Goal: Information Seeking & Learning: Learn about a topic

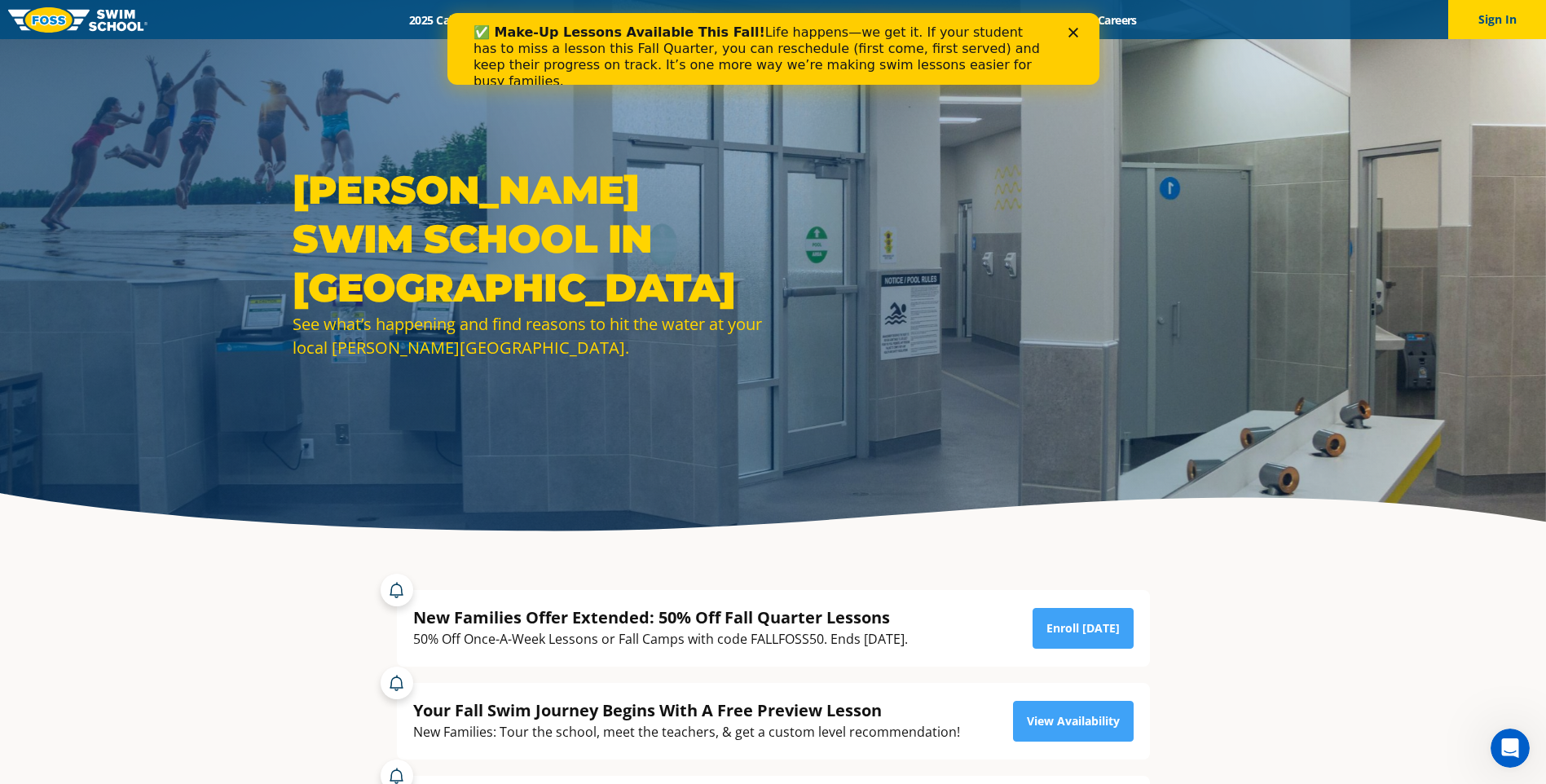
click at [1071, 30] on icon "Close" at bounding box center [1072, 33] width 10 height 10
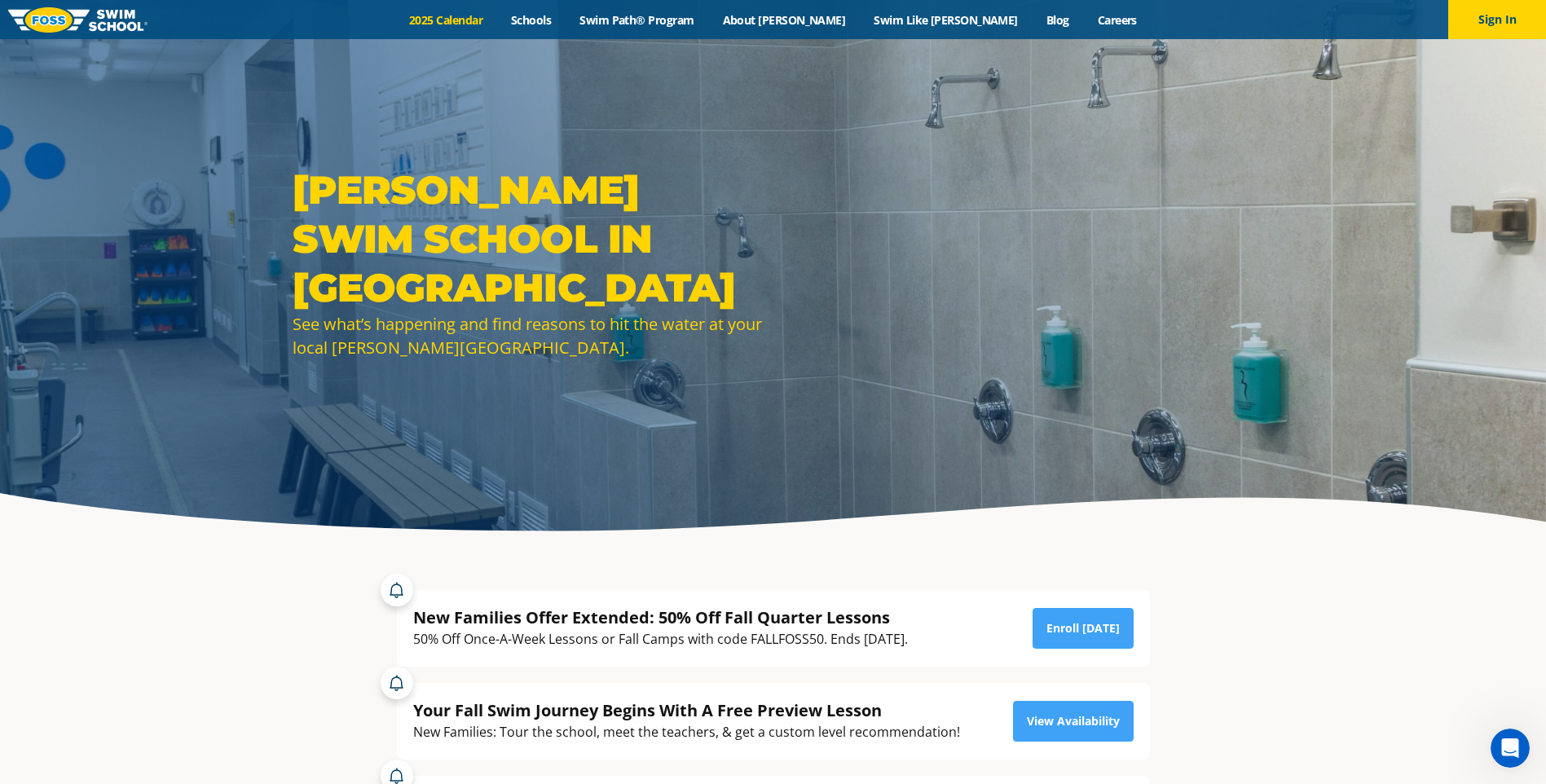
click at [497, 23] on link "2025 Calendar" at bounding box center [446, 20] width 102 height 16
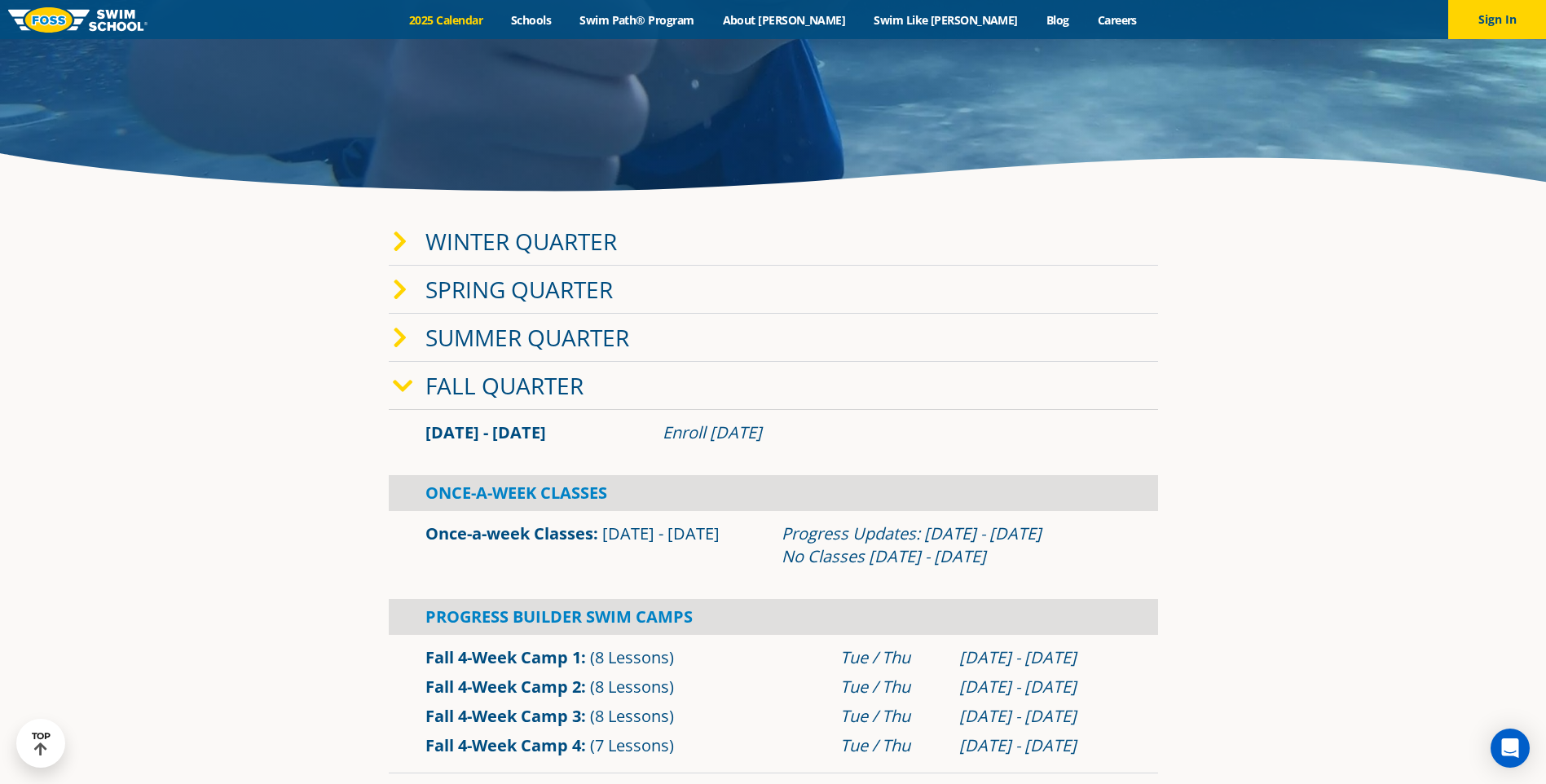
scroll to position [326, 0]
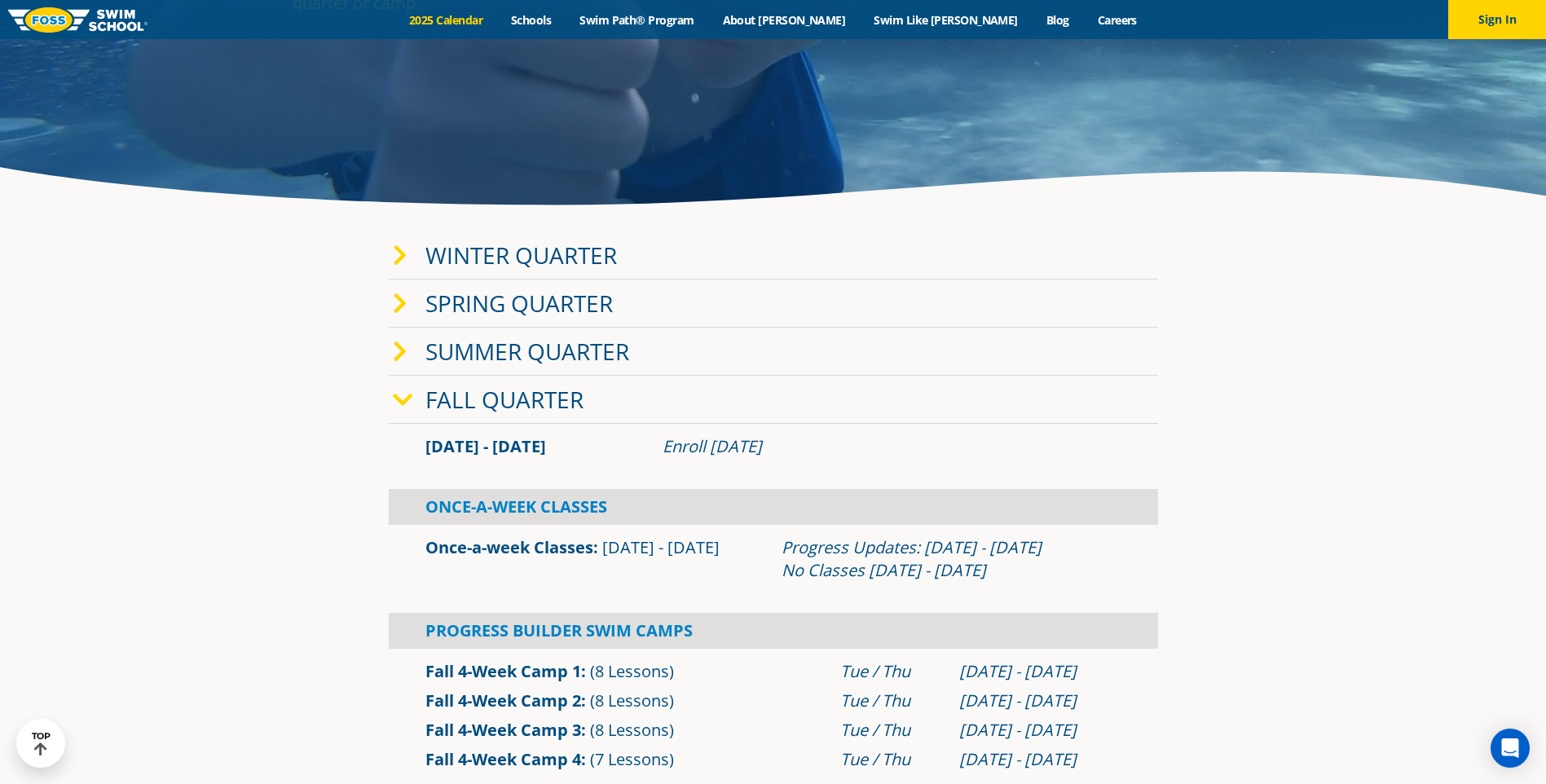
click at [403, 258] on icon at bounding box center [399, 256] width 15 height 23
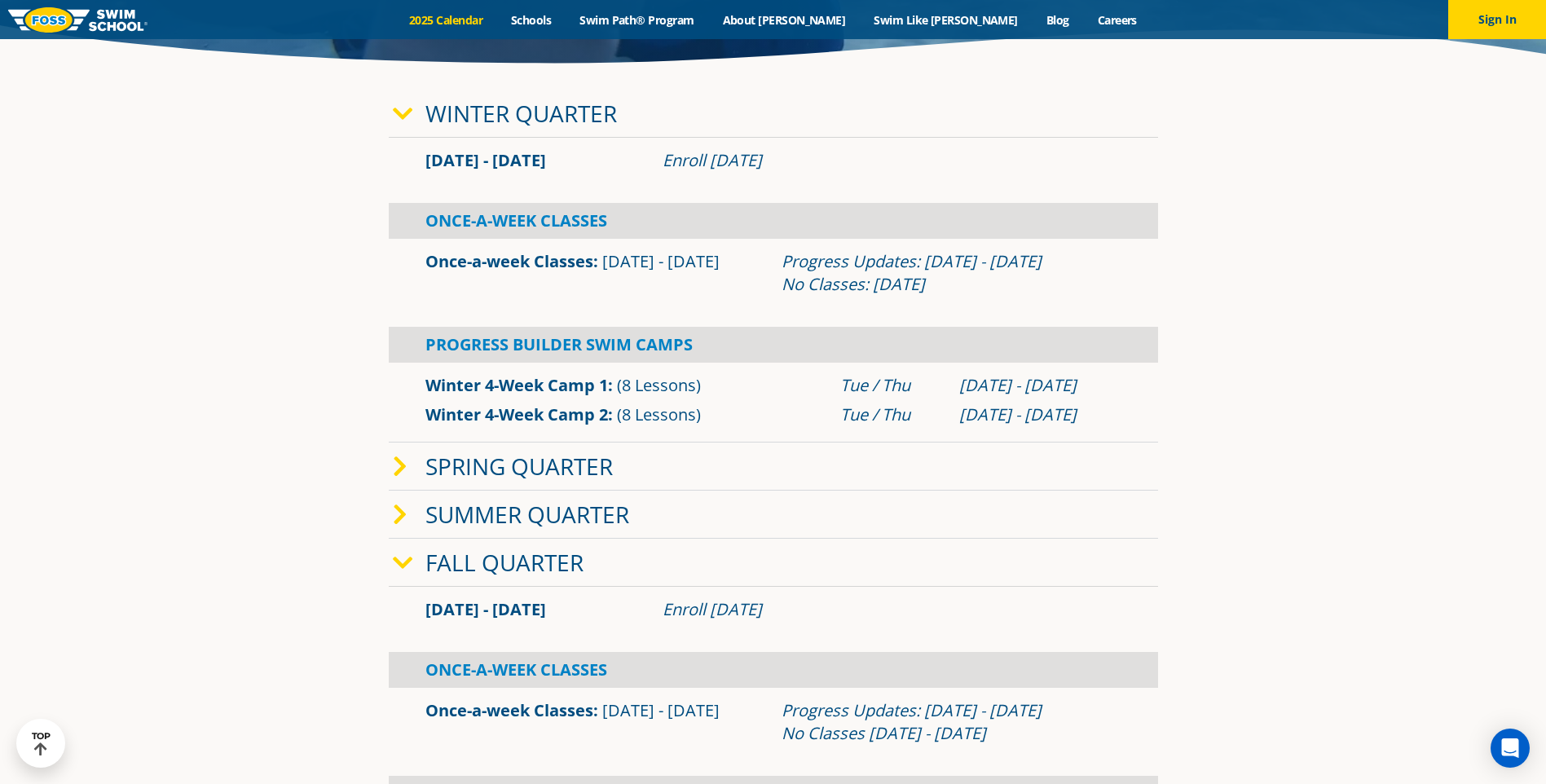
scroll to position [488, 0]
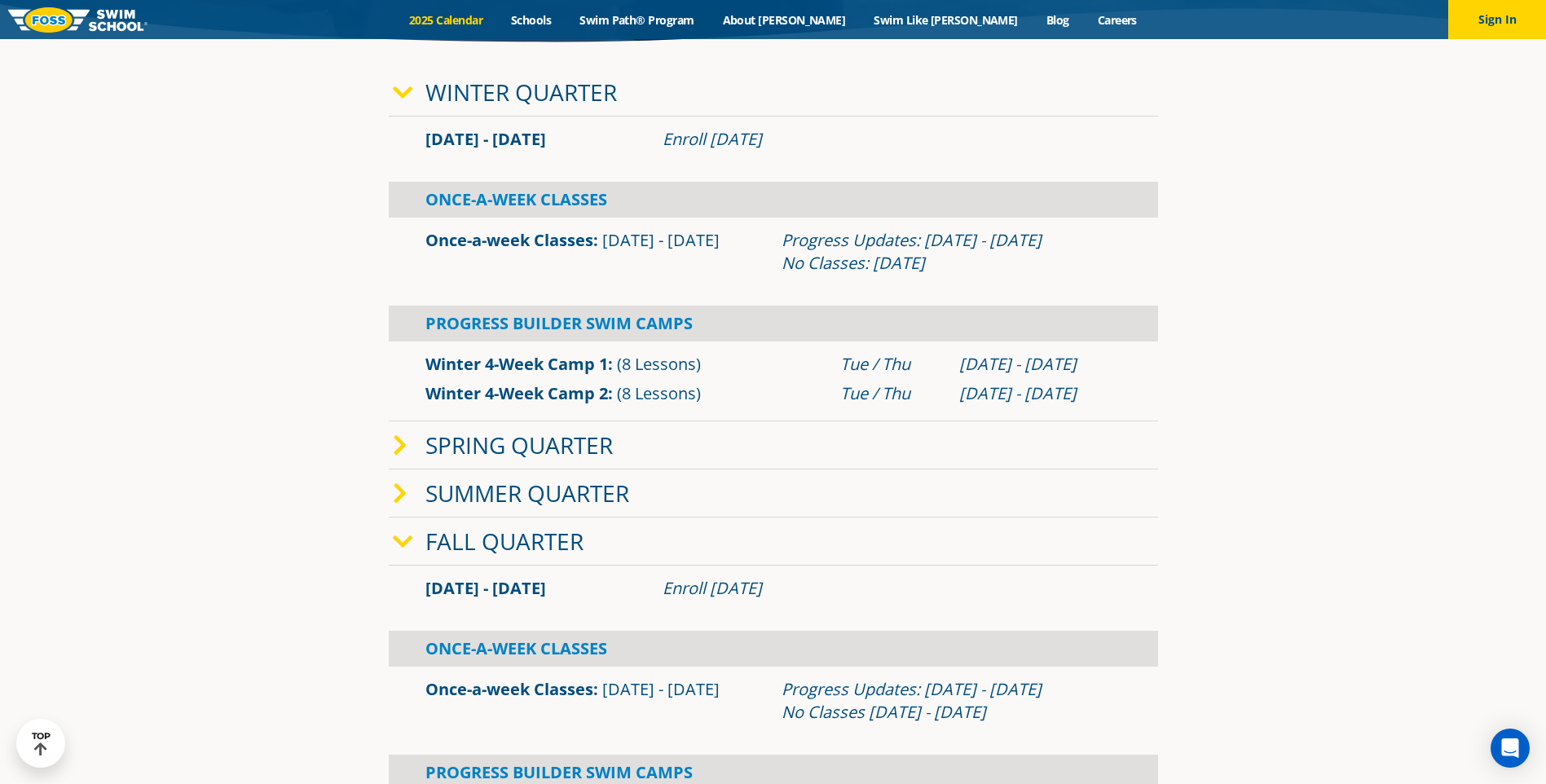
click at [404, 530] on icon at bounding box center [402, 542] width 20 height 23
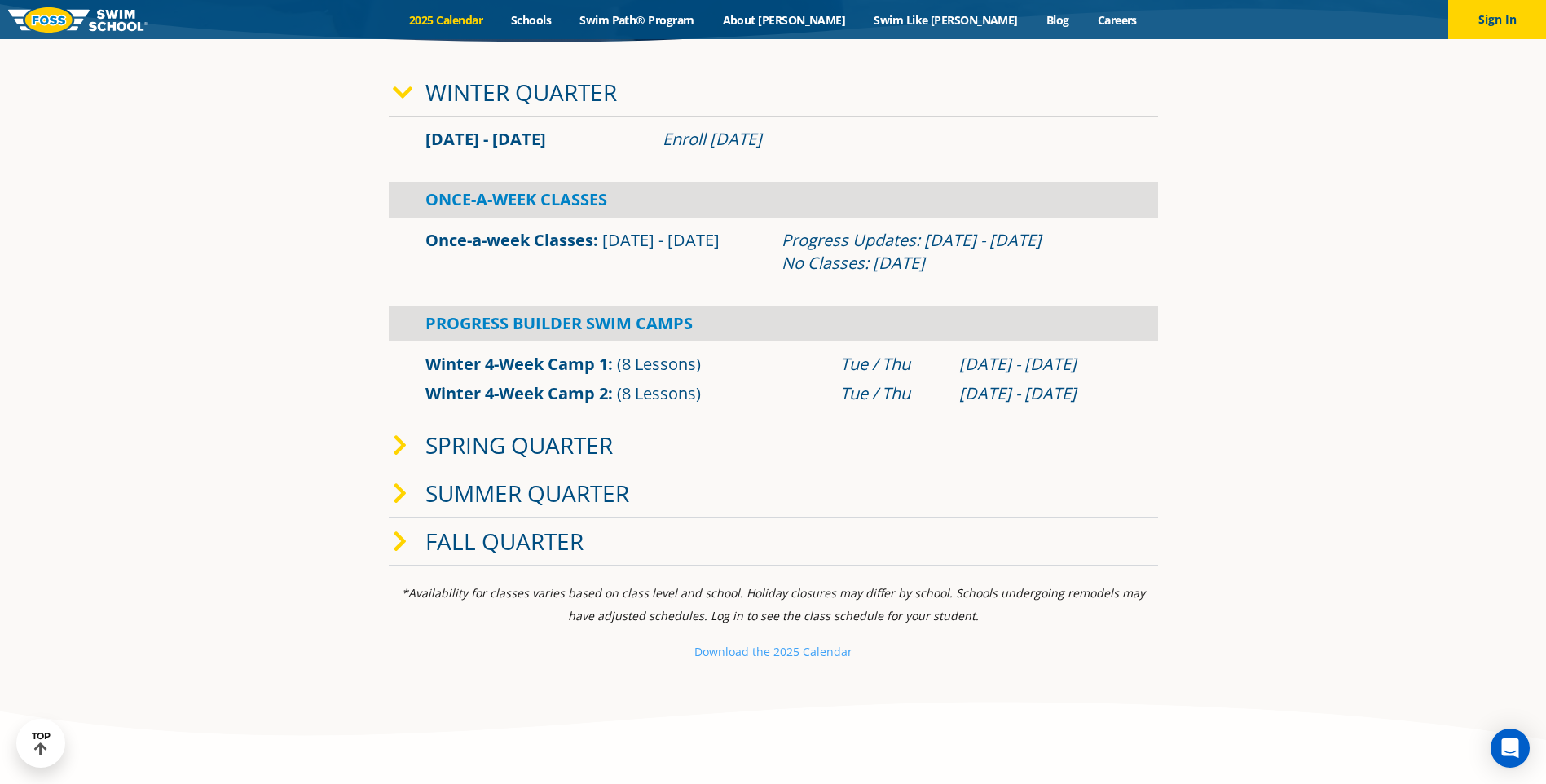
click at [403, 534] on icon at bounding box center [399, 542] width 15 height 23
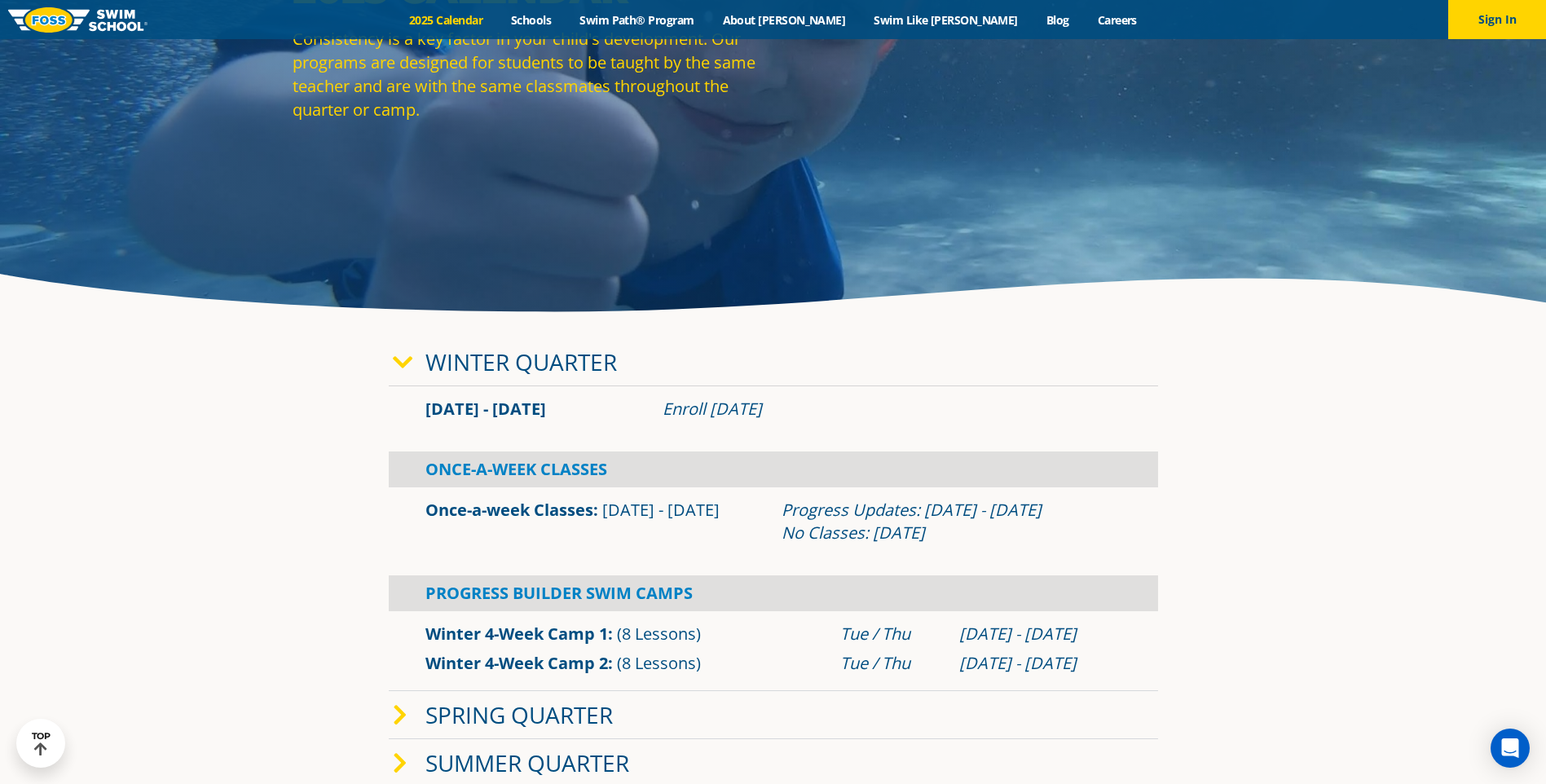
scroll to position [0, 0]
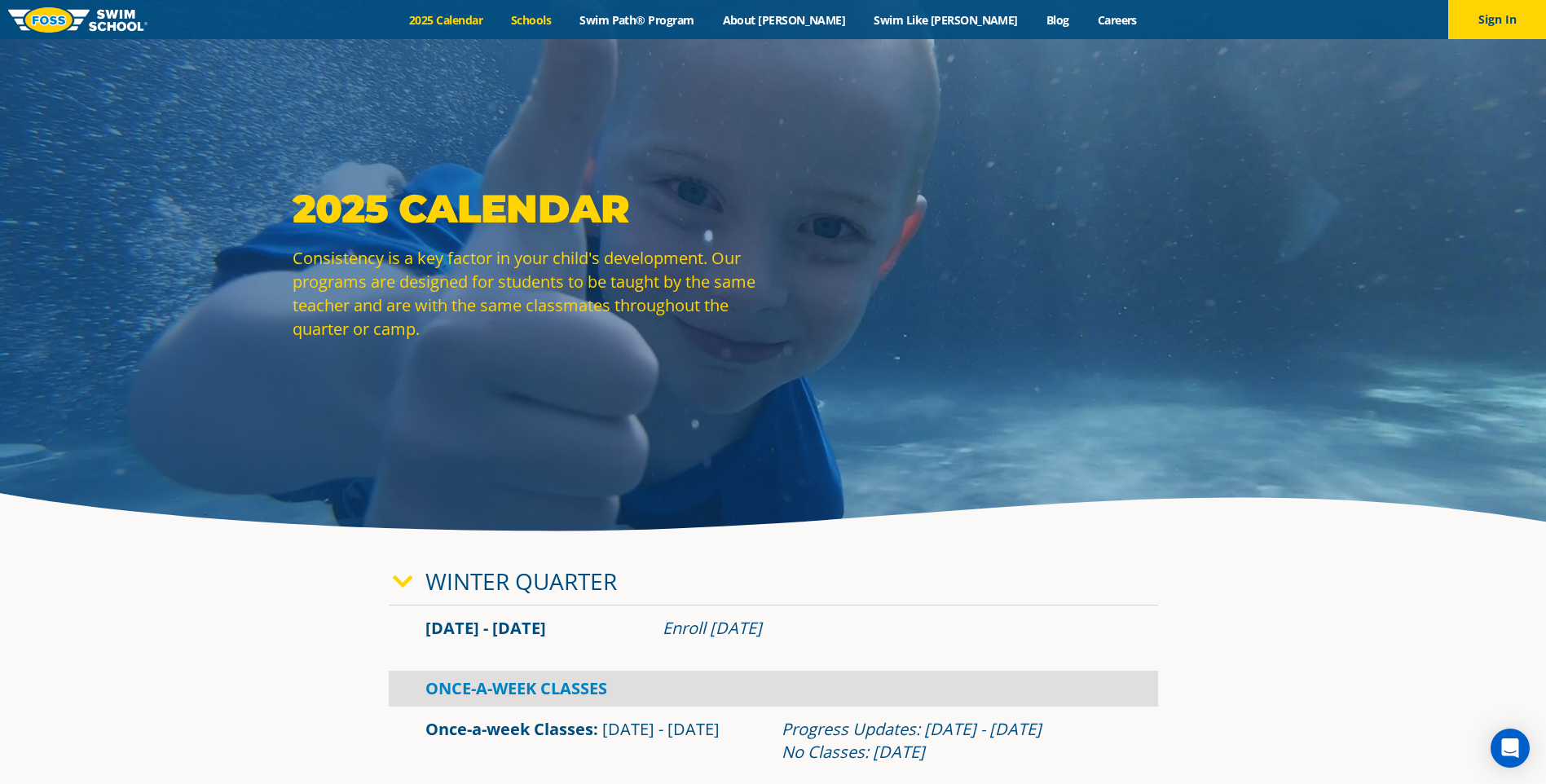
click at [566, 18] on link "Schools" at bounding box center [531, 20] width 69 height 16
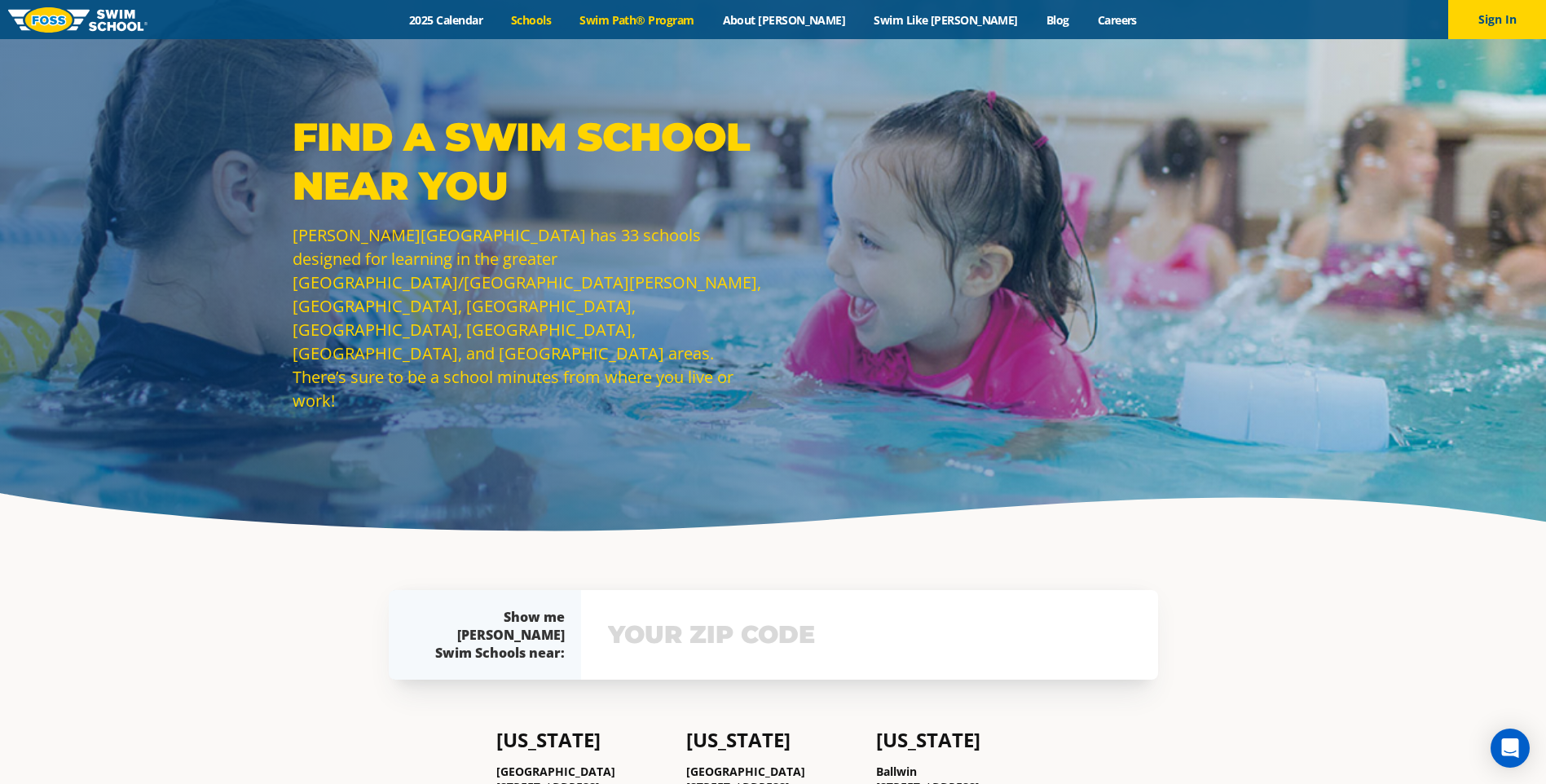
click at [676, 19] on link "Swim Path® Program" at bounding box center [637, 20] width 142 height 16
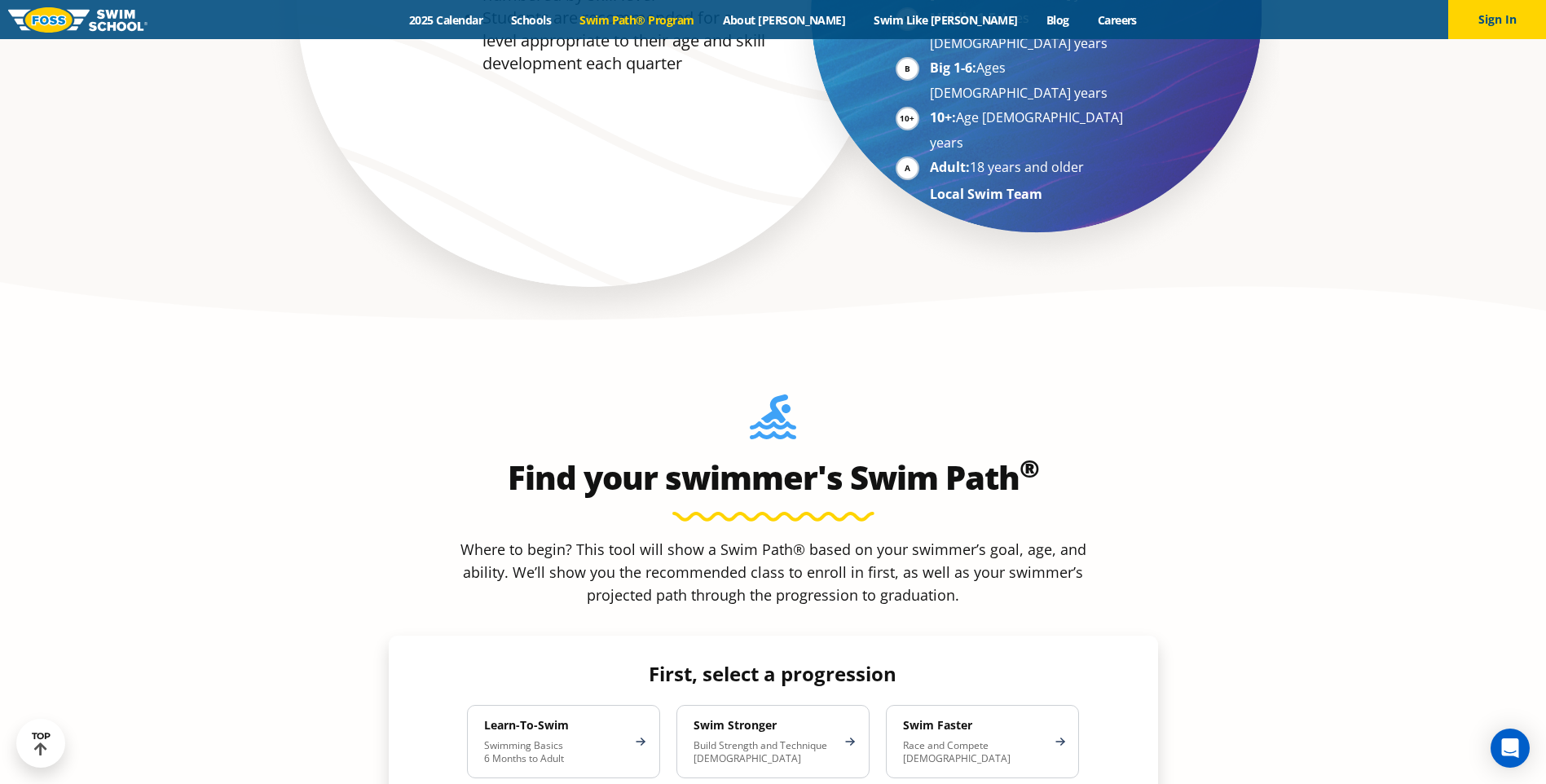
scroll to position [1303, 0]
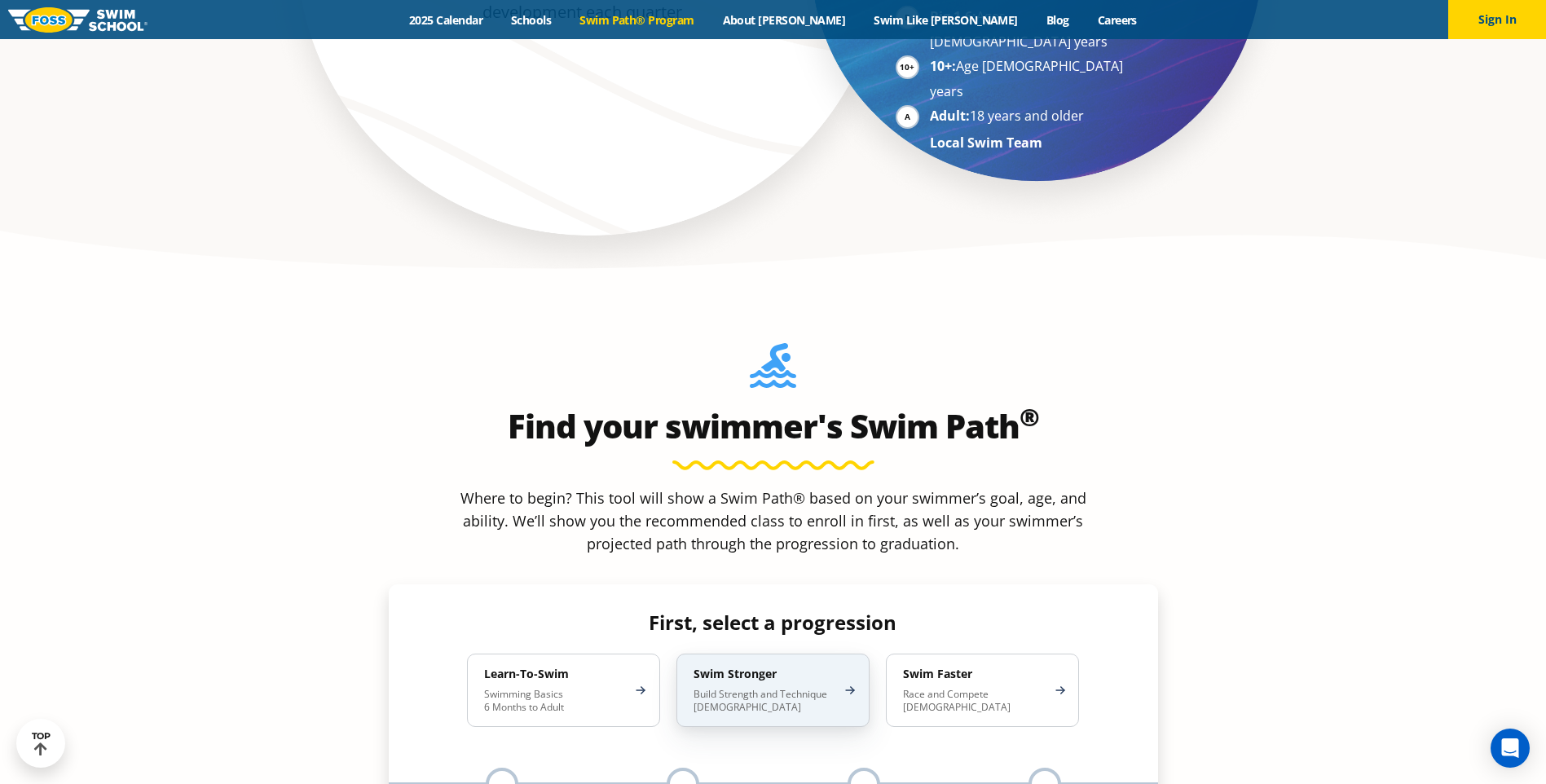
click at [756, 667] on h4 "Swim Stronger" at bounding box center [765, 674] width 142 height 15
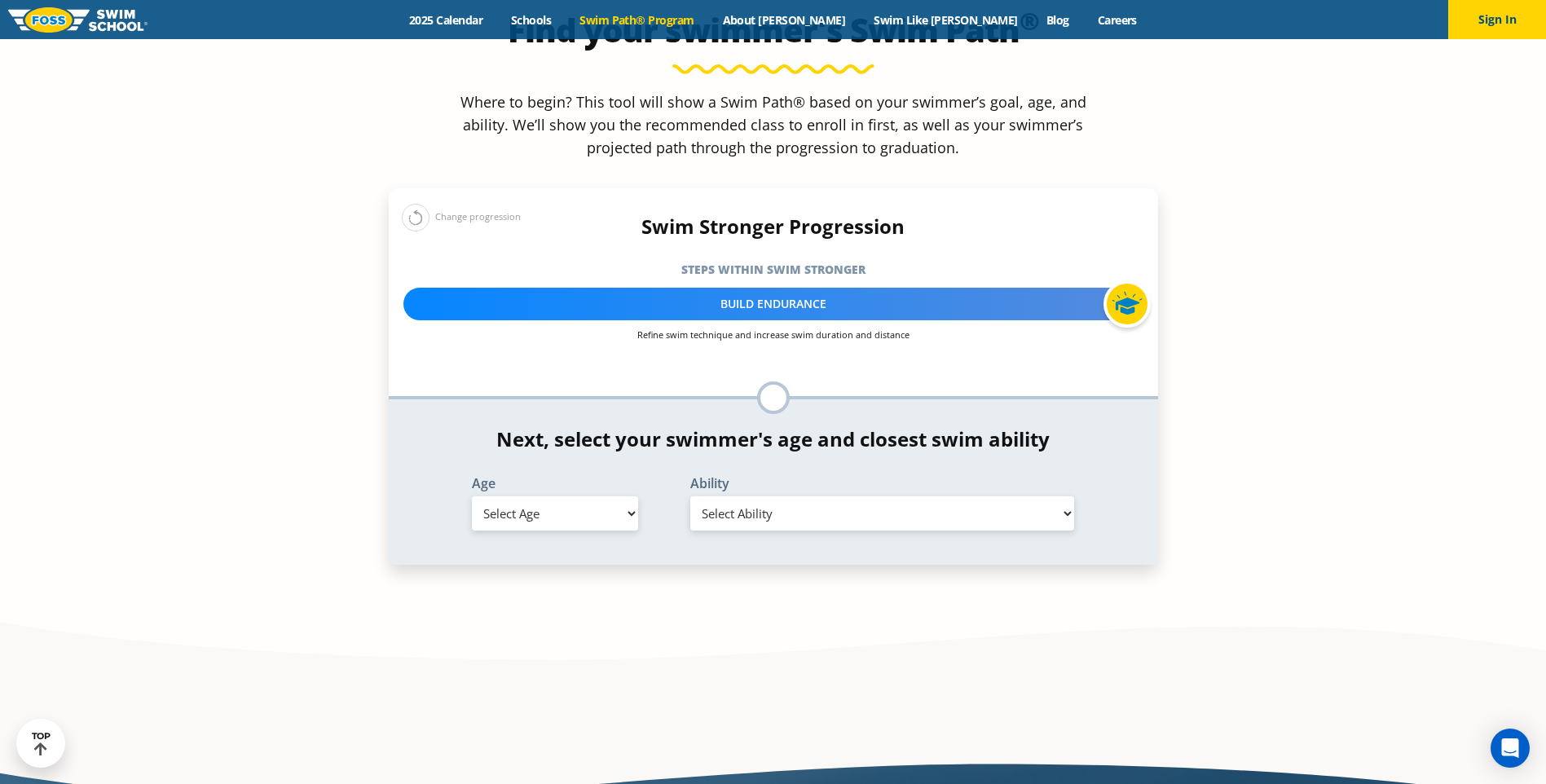
scroll to position [1711, 0]
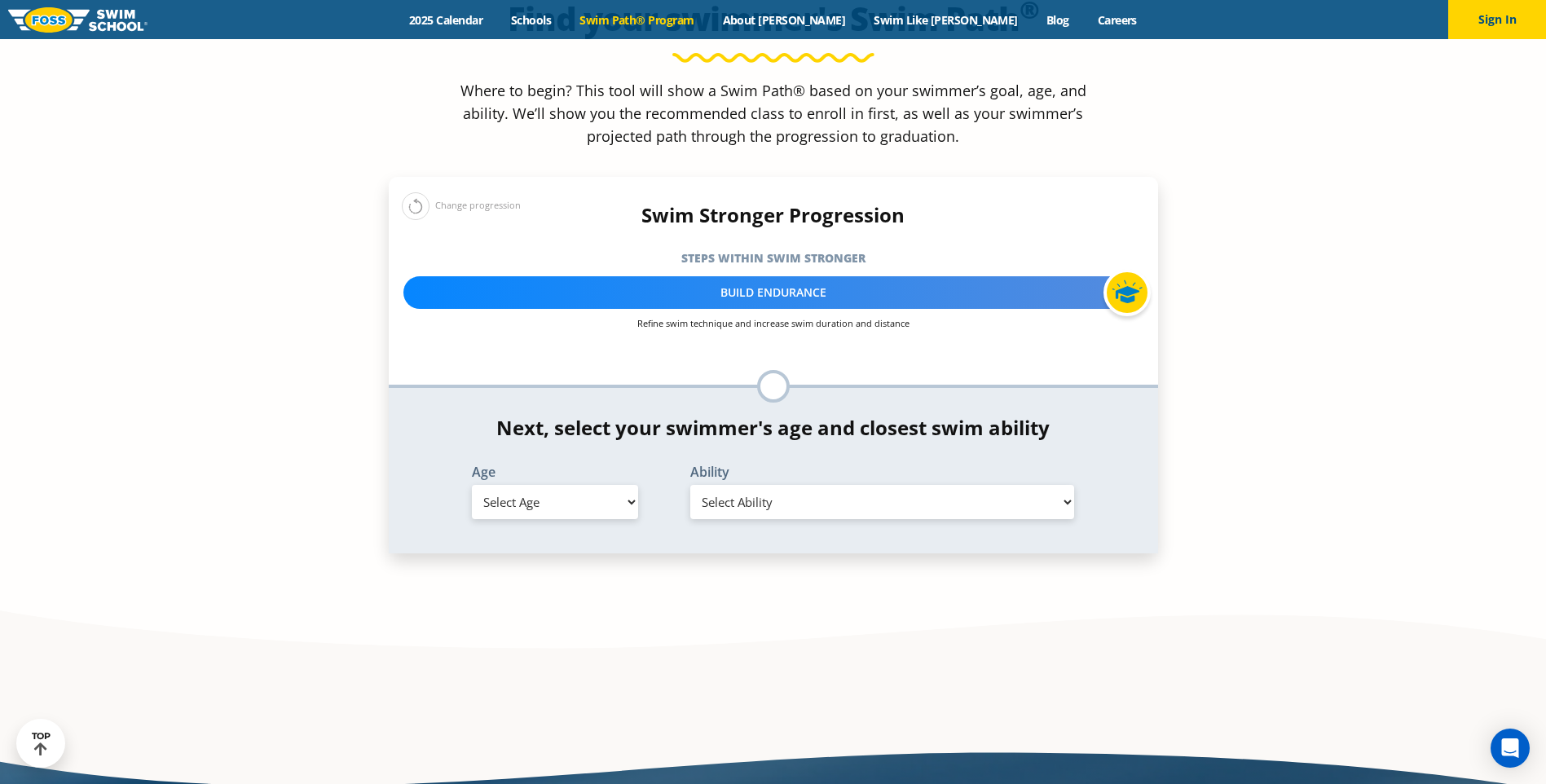
click at [619, 485] on select "Select Age 6 months - 1 year 1 year 2 years 3 years 4 years 5 years 6 years 7 y…" at bounding box center [555, 501] width 167 height 34
select select "7-years"
click at [472, 485] on select "Select Age 6 months - 1 year 1 year 2 years 3 years 4 years 5 years 6 years 7 y…" at bounding box center [555, 501] width 167 height 34
click at [863, 485] on select "Select Ability First in-water experience When in the water, reliant on a life j…" at bounding box center [882, 501] width 385 height 34
select select "7-years-when-in-the-water-reliant-on-a-life-jacket-or-floatation-device"
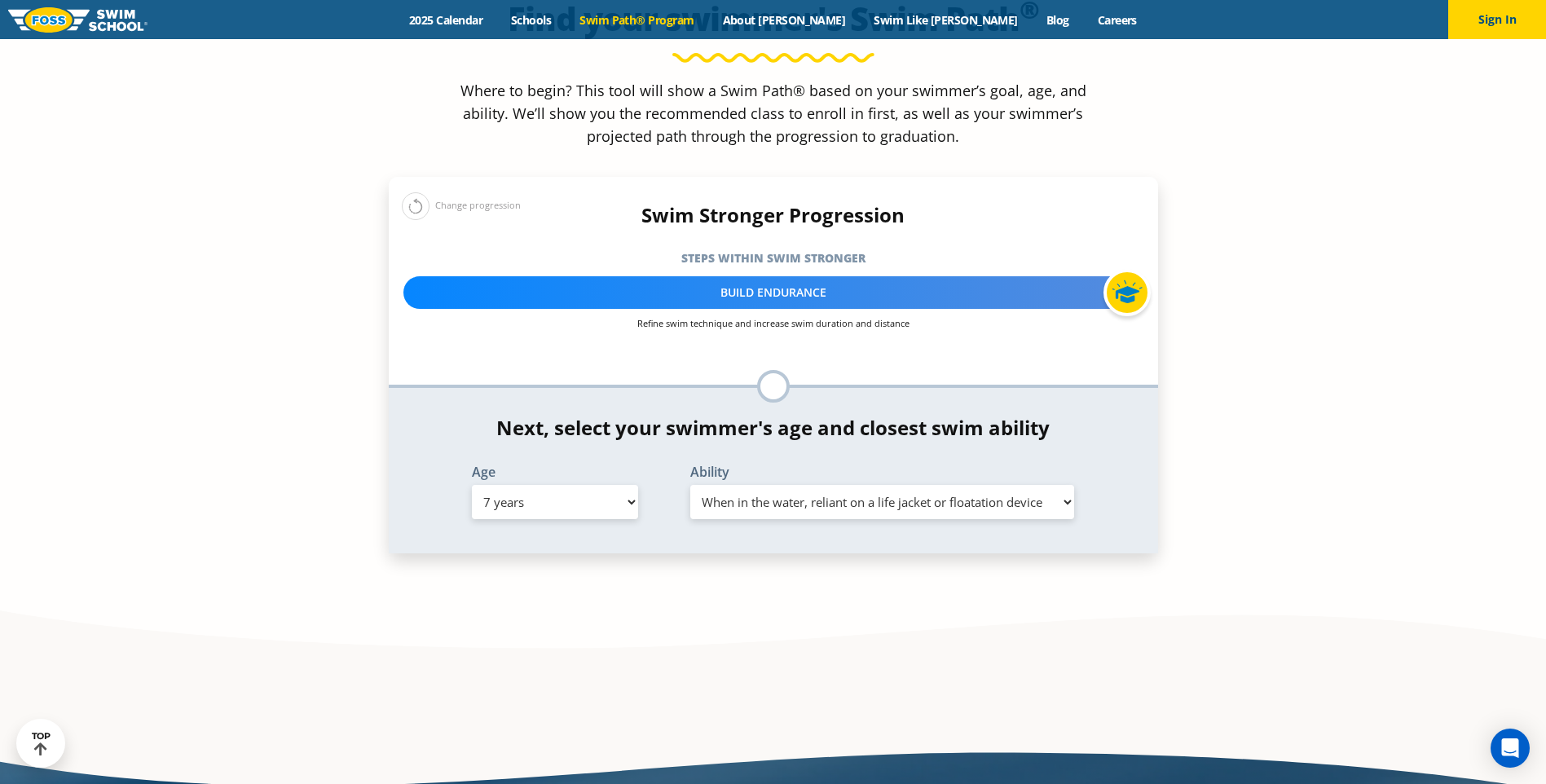
click at [690, 485] on select "Select Ability First in-water experience When in the water, reliant on a life j…" at bounding box center [882, 501] width 385 height 34
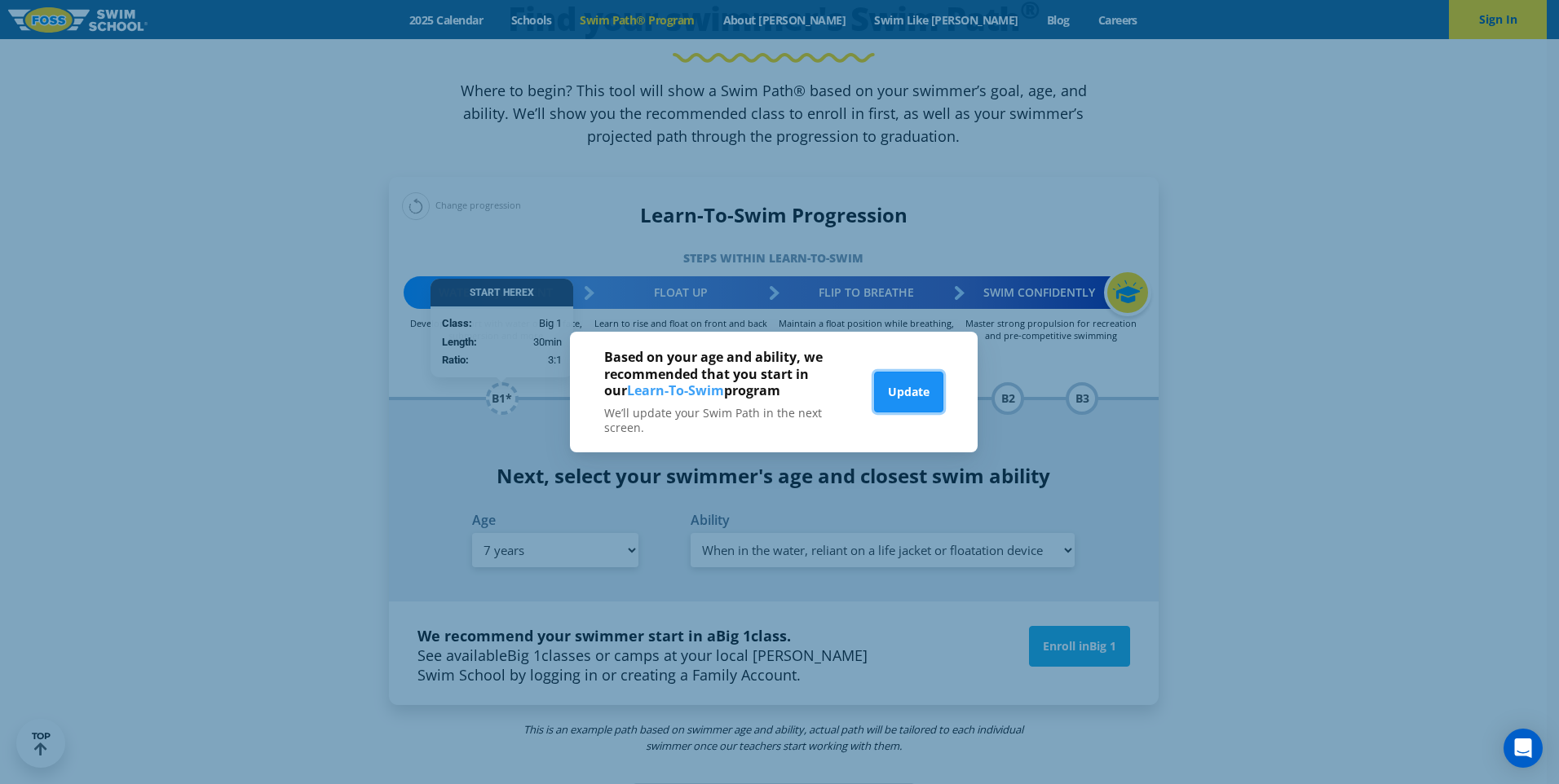
click at [899, 398] on button "Update" at bounding box center [907, 392] width 69 height 41
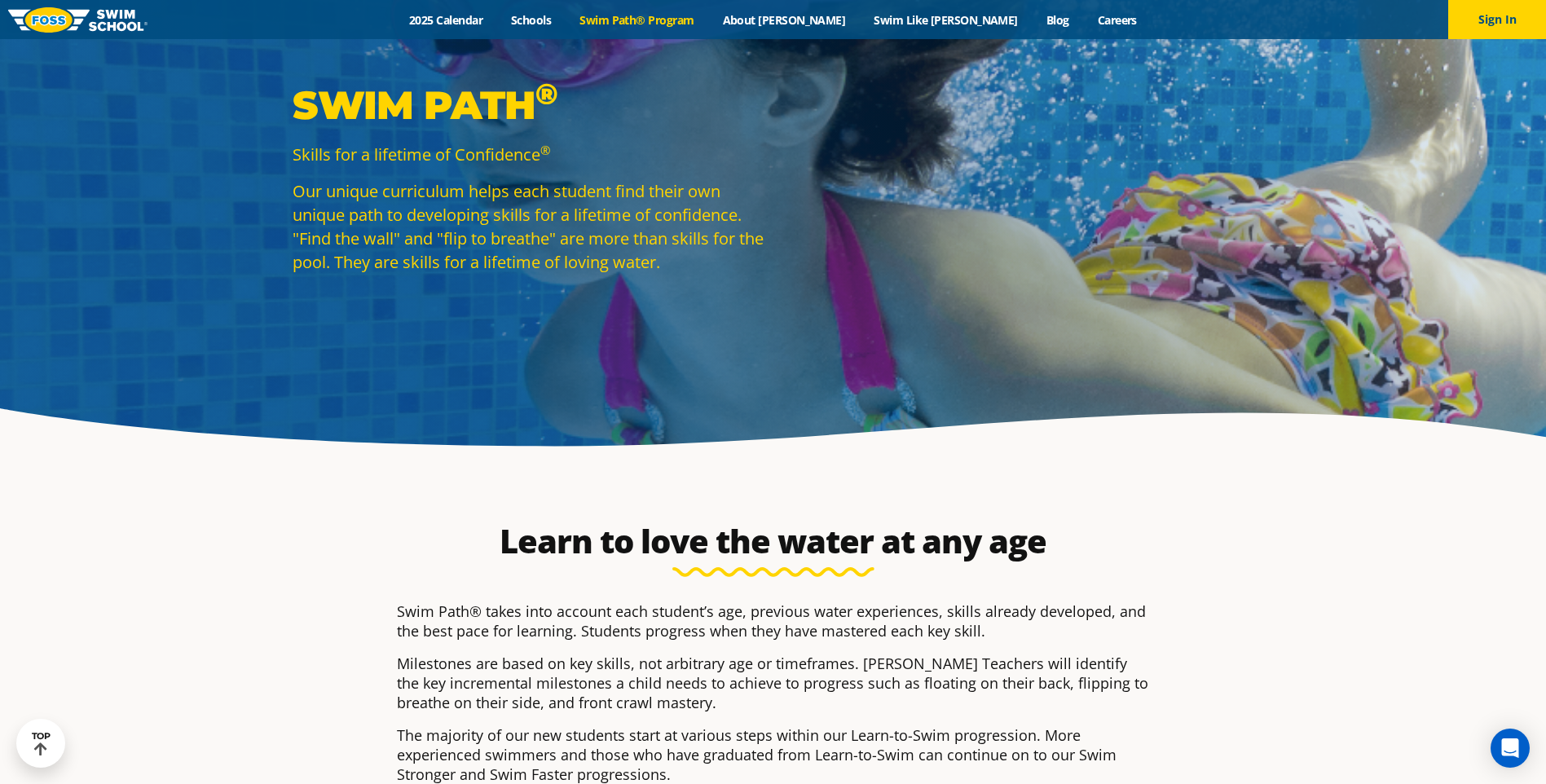
scroll to position [0, 0]
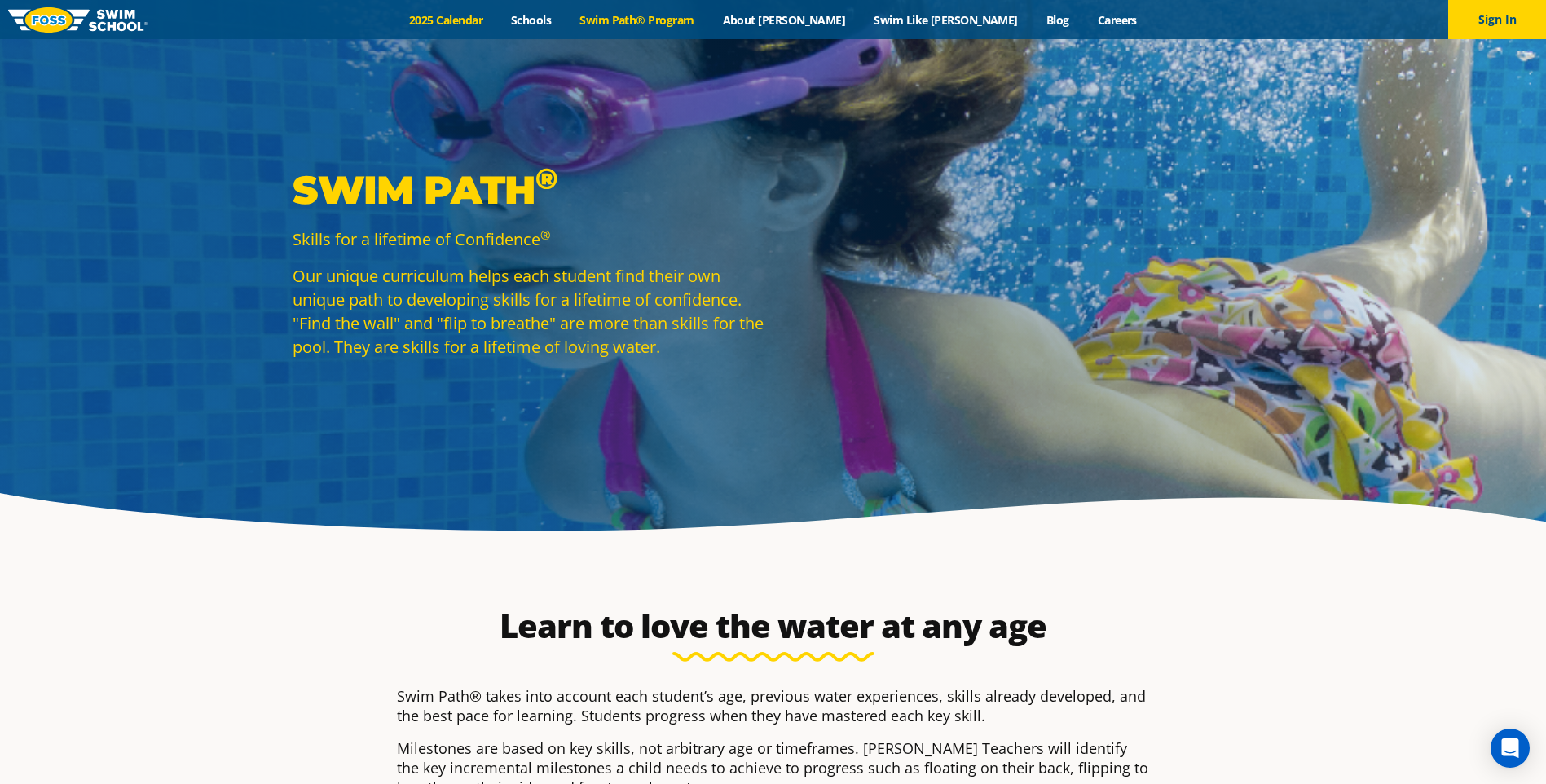
click at [493, 17] on link "2025 Calendar" at bounding box center [446, 20] width 102 height 16
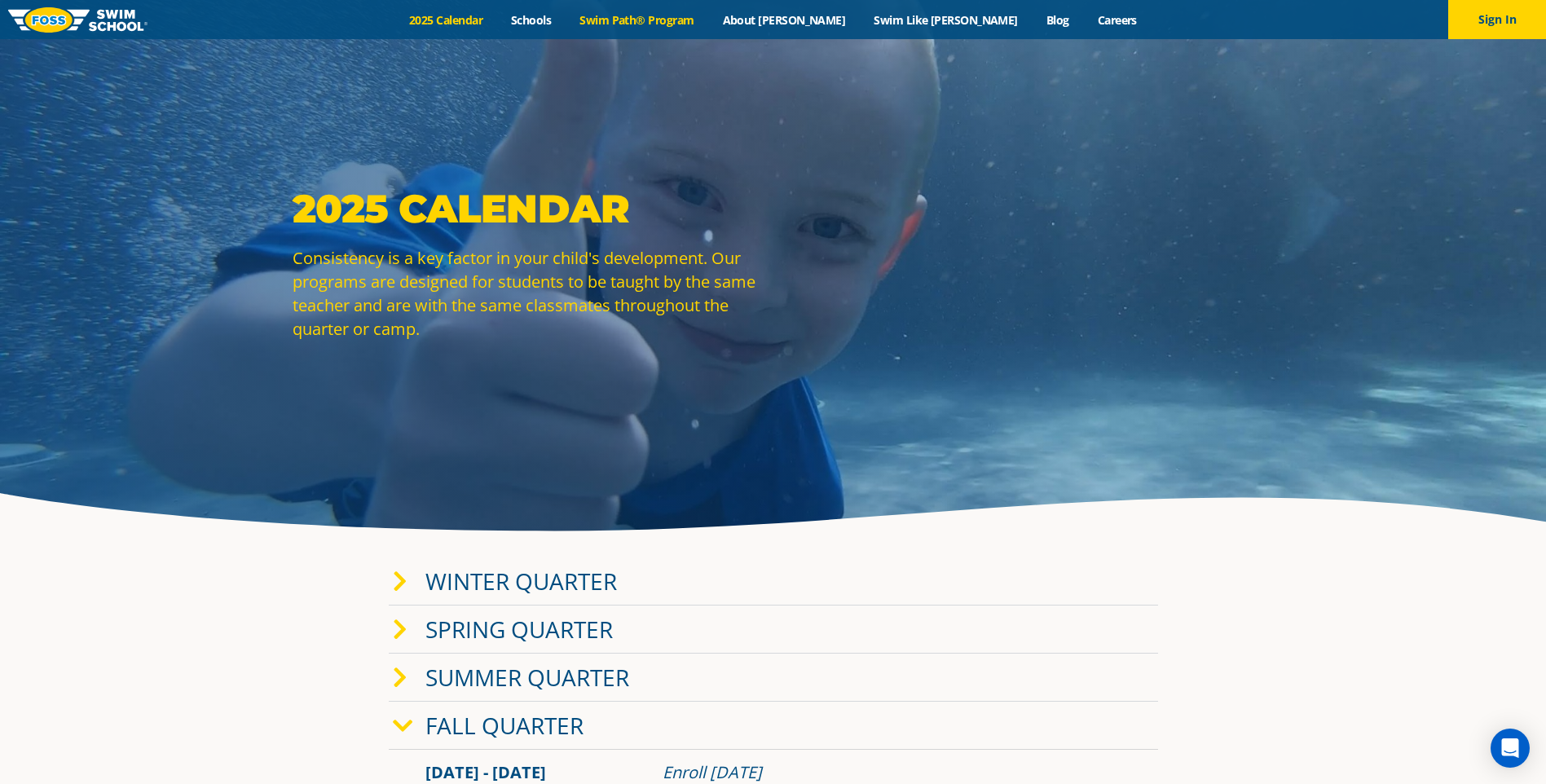
click at [688, 24] on link "Swim Path® Program" at bounding box center [637, 20] width 142 height 16
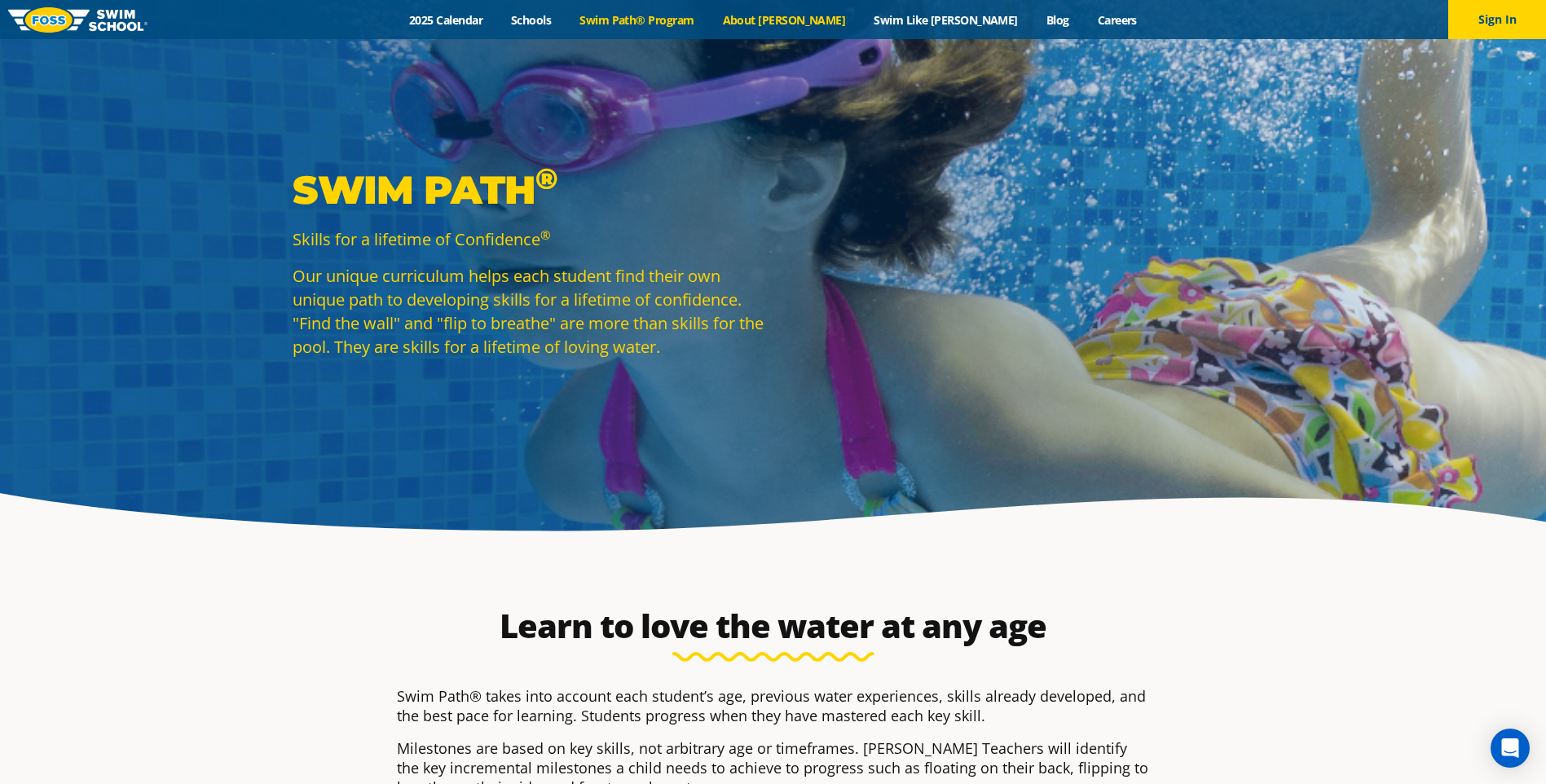
click at [816, 18] on link "About [PERSON_NAME]" at bounding box center [784, 20] width 151 height 16
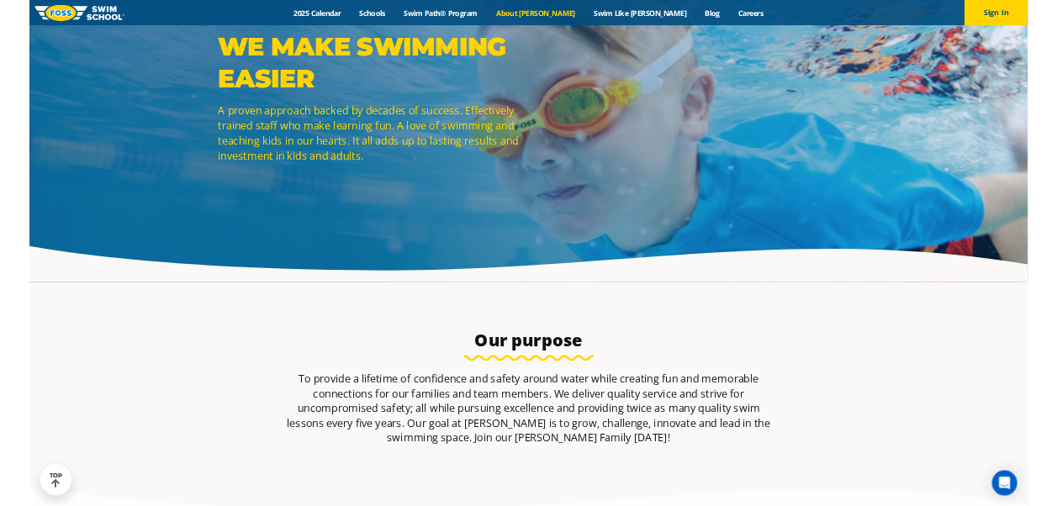
scroll to position [84, 0]
